Goal: Task Accomplishment & Management: Manage account settings

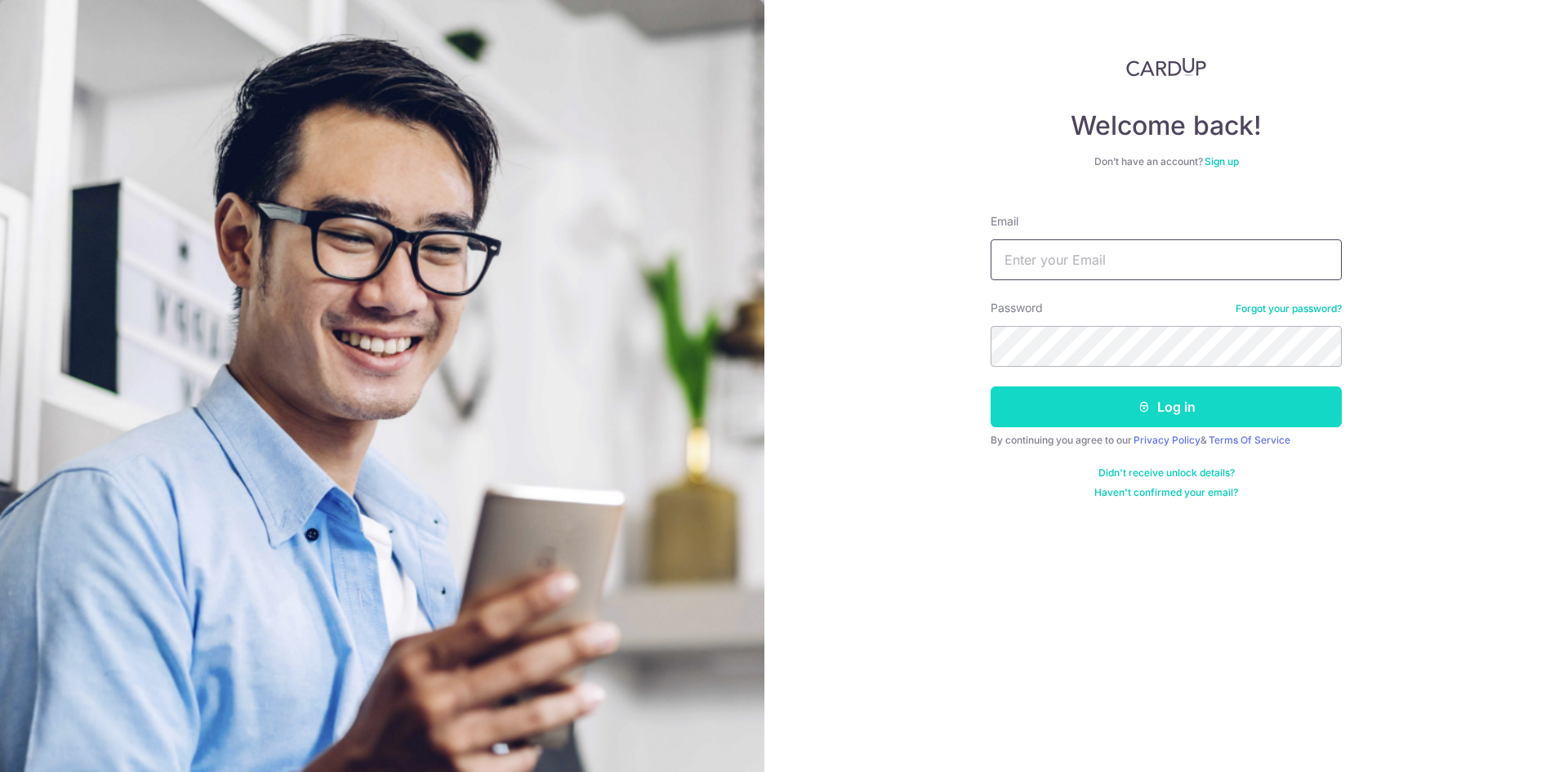
type input "[EMAIL_ADDRESS][DOMAIN_NAME]"
click at [1086, 417] on button "Log in" at bounding box center [1166, 406] width 351 height 41
